Goal: Complete application form

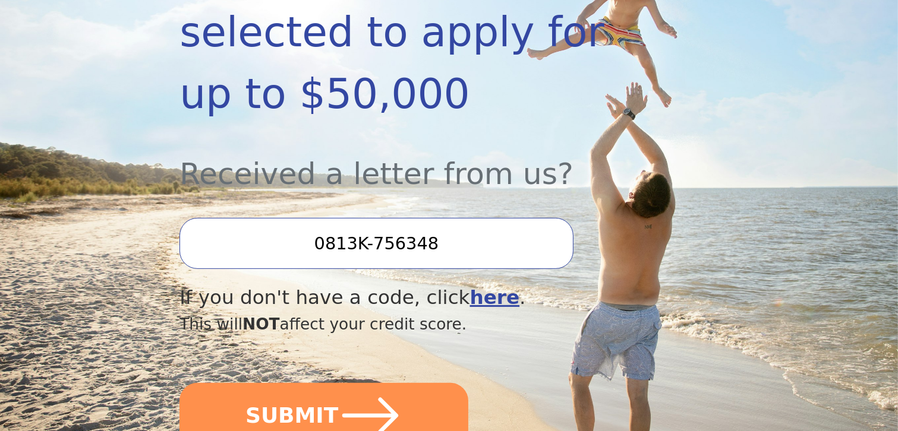
scroll to position [316, 0]
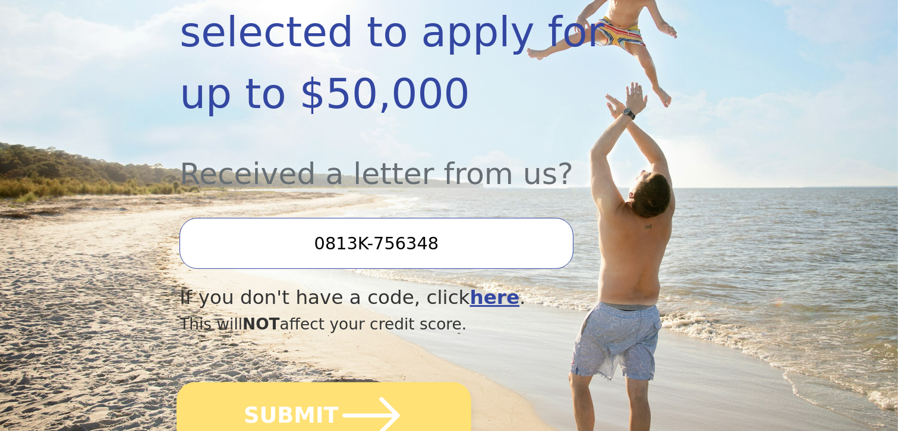
click at [339, 383] on icon "submit" at bounding box center [371, 415] width 65 height 65
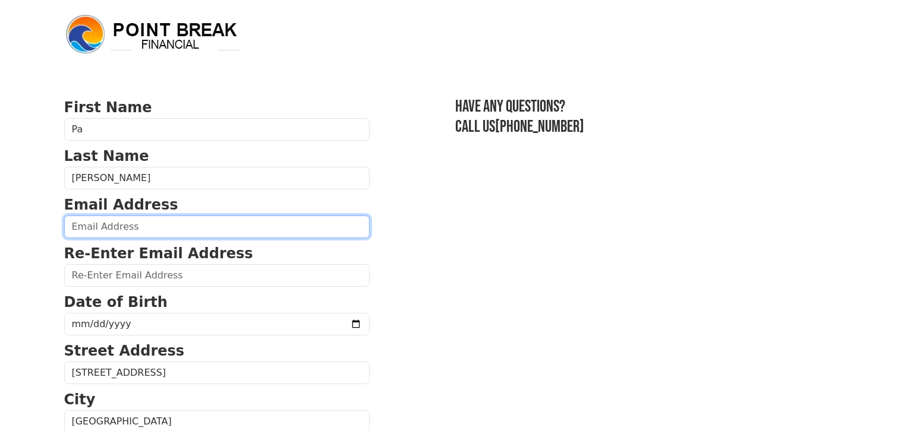
click at [292, 223] on input "email" at bounding box center [216, 227] width 305 height 23
type input "pnylkv@hotmail.com"
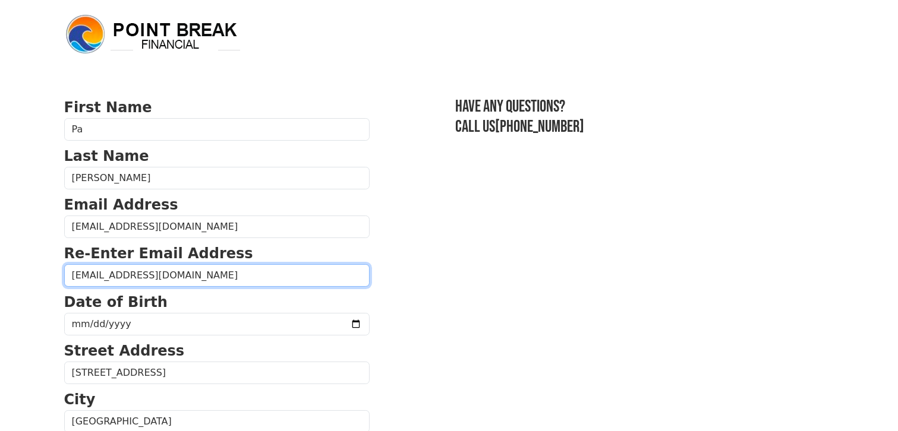
type input "pnylkv@hotmail.com"
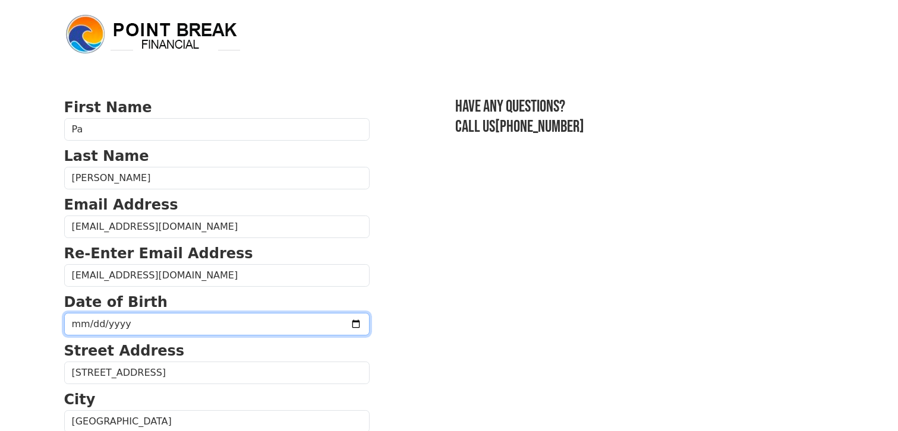
click at [71, 319] on input "date" at bounding box center [216, 324] width 305 height 23
type input "1989-09-13"
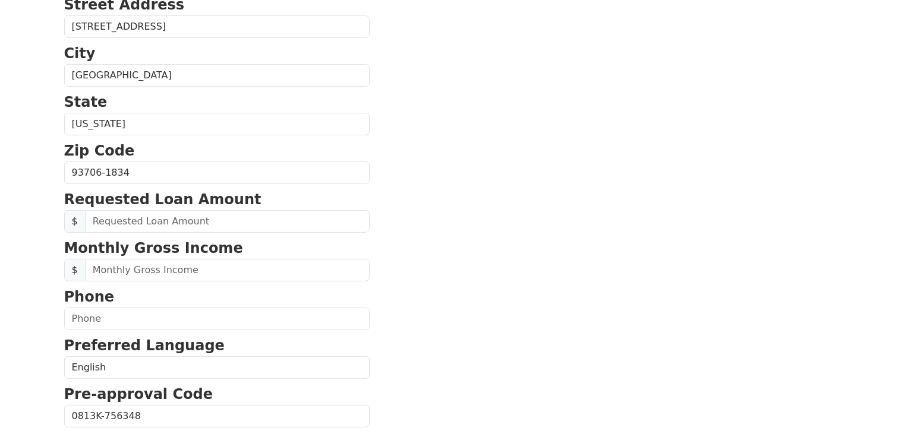
scroll to position [347, 0]
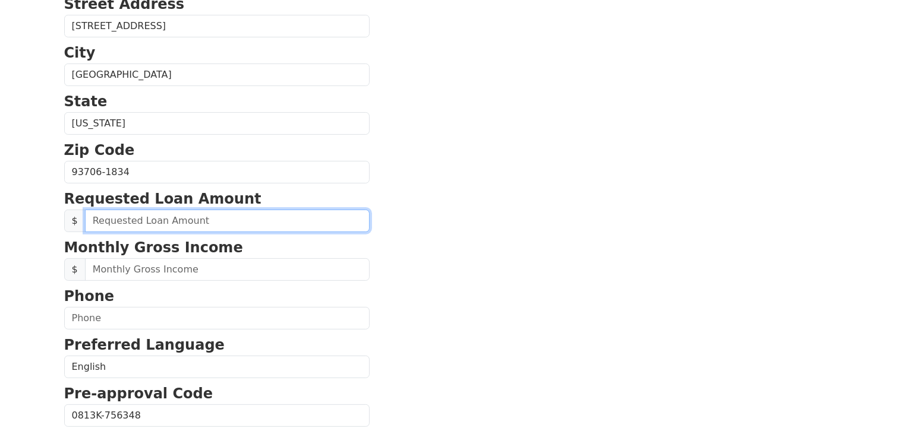
click at [228, 221] on input "text" at bounding box center [227, 221] width 285 height 23
click at [149, 224] on input "20,000.00" at bounding box center [227, 221] width 285 height 23
type input "15,000.00"
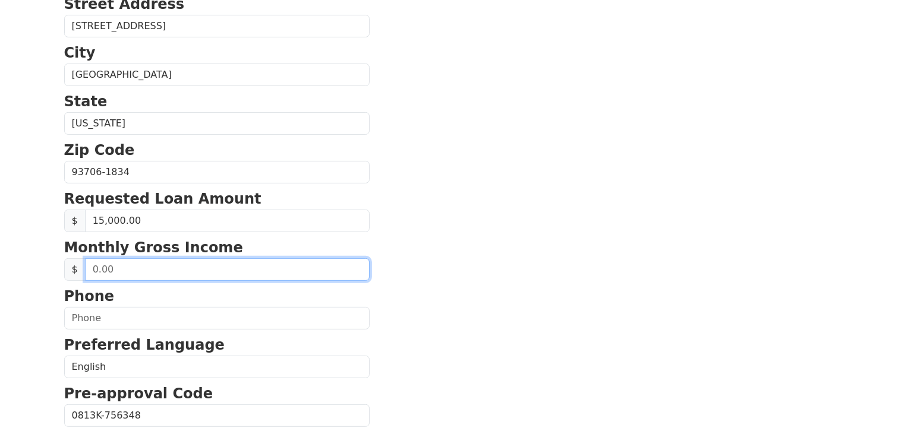
click at [138, 267] on input "text" at bounding box center [227, 270] width 285 height 23
type input "2,500.00"
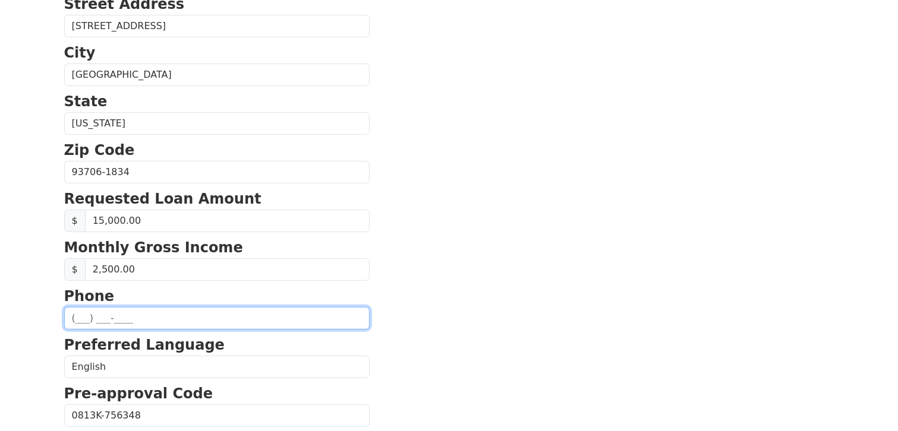
click at [81, 319] on input "text" at bounding box center [216, 318] width 305 height 23
type input "(559) 375-1889"
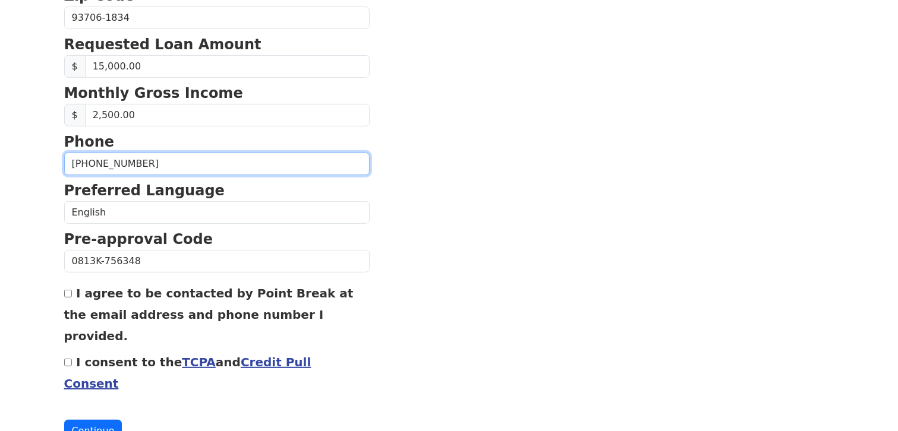
scroll to position [511, 0]
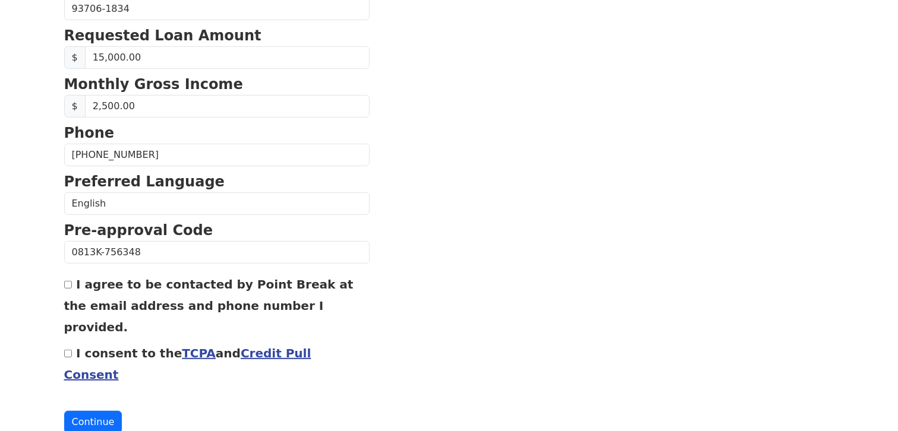
click at [70, 282] on input "I agree to be contacted by Point Break at the email address and phone number I …" at bounding box center [68, 285] width 8 height 8
checkbox input "true"
click at [67, 350] on input "I consent to the TCPA and Credit Pull Consent" at bounding box center [68, 354] width 8 height 8
checkbox input "true"
click at [98, 411] on button "Continue" at bounding box center [93, 422] width 58 height 23
